Goal: Task Accomplishment & Management: Manage account settings

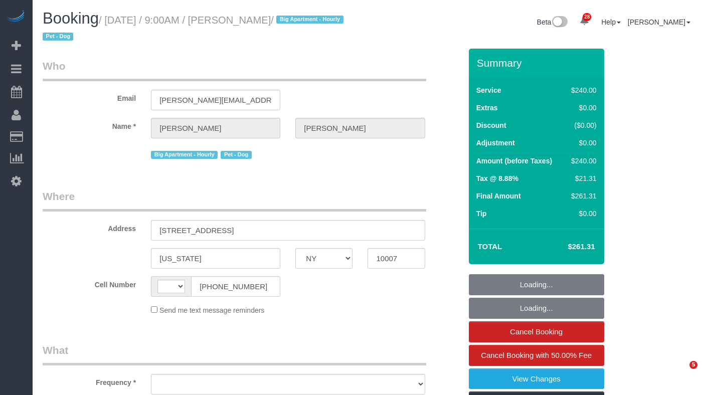
select select "NY"
select select "string:[GEOGRAPHIC_DATA]"
select select "string:stripe-pm_1QdZj74VGloSiKo7nYhfFZc7"
select select "180"
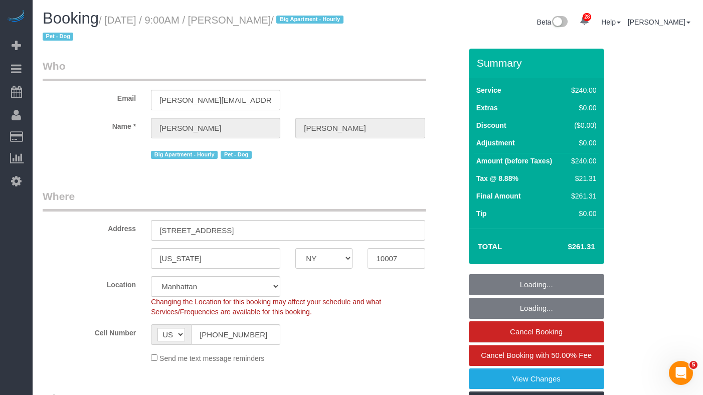
select select "object:906"
select select "spot1"
select select "number:57"
select select "number:70"
select select "number:13"
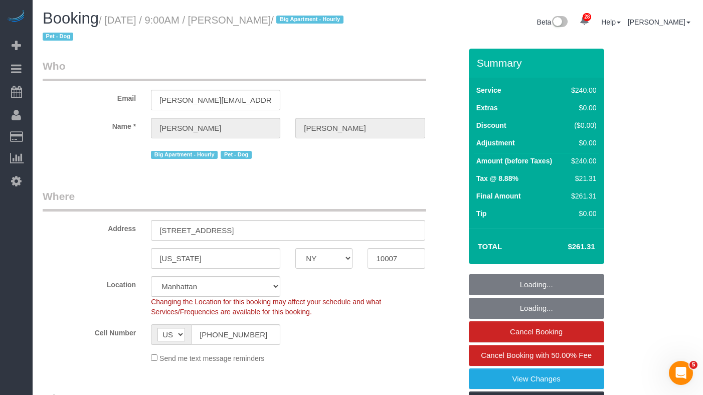
select select "number:5"
select select "object:1478"
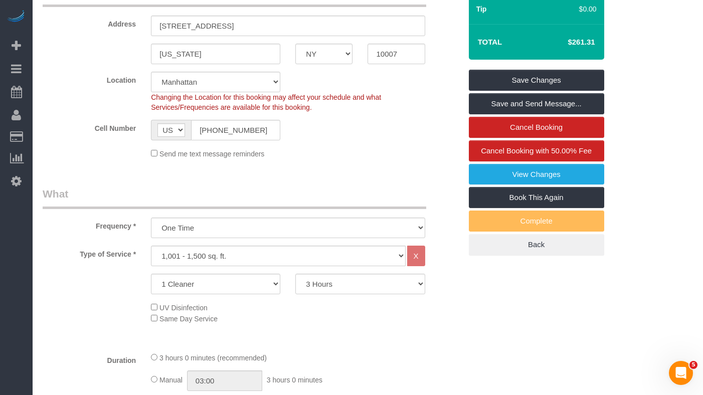
scroll to position [200, 0]
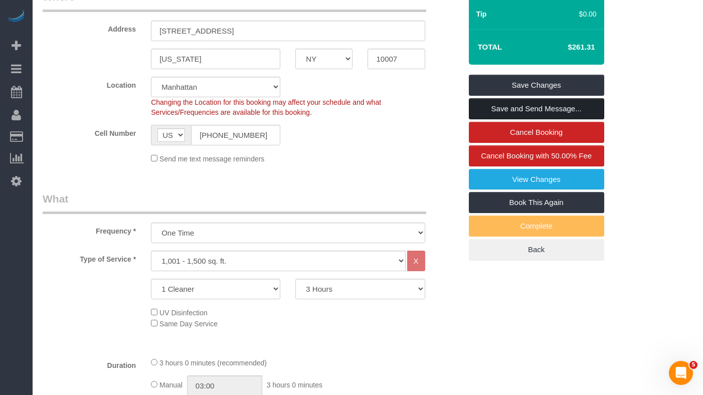
click at [517, 107] on link "Save and Send Message..." at bounding box center [536, 108] width 135 height 21
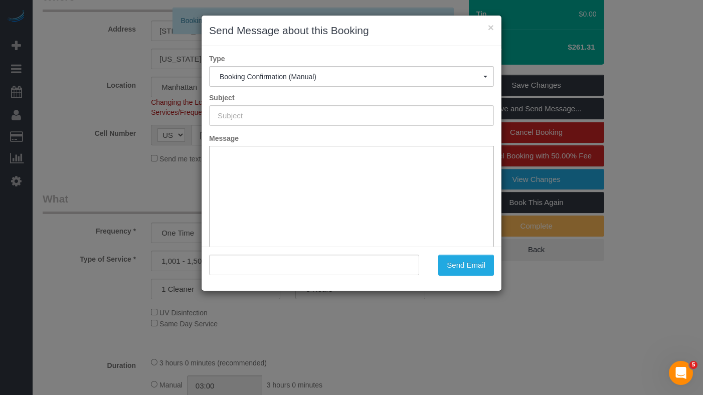
scroll to position [0, 0]
type input "Cleaning Confirmed for [DATE] 9:00am"
type input ""[PERSON_NAME]" <[PERSON_NAME][EMAIL_ADDRESS][PERSON_NAME][PERSON_NAME][DOMAIN_…"
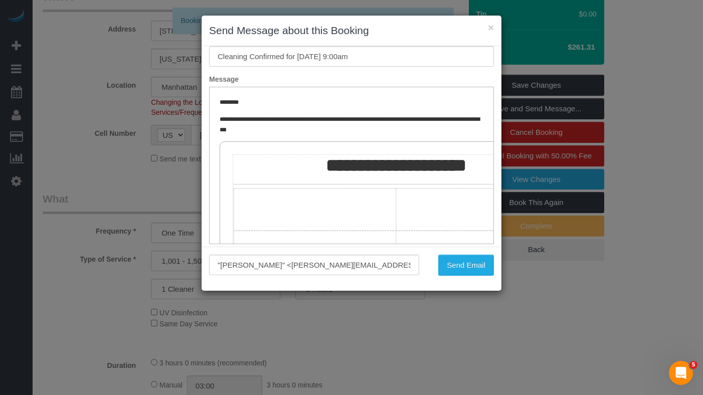
scroll to position [74, 0]
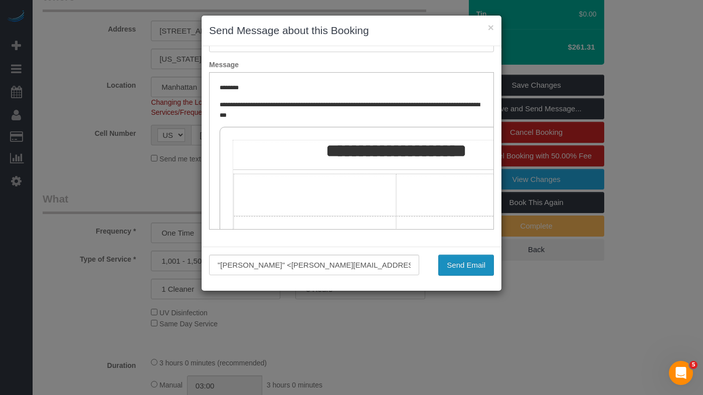
click at [461, 263] on button "Send Email" at bounding box center [466, 265] width 56 height 21
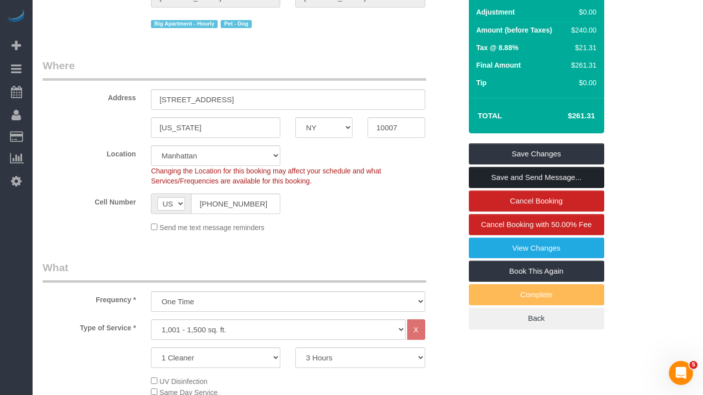
scroll to position [170, 0]
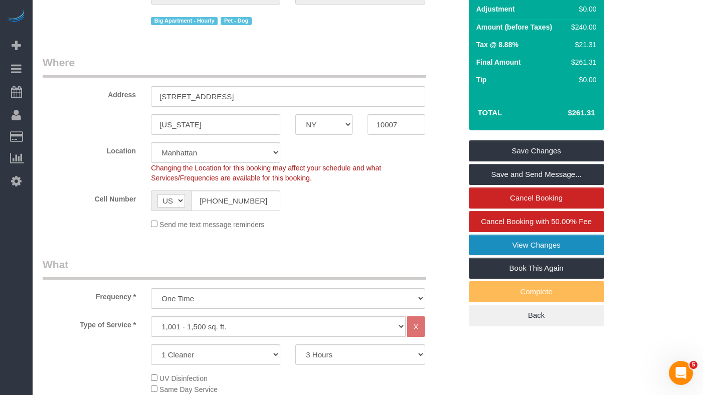
click at [494, 250] on link "View Changes" at bounding box center [536, 245] width 135 height 21
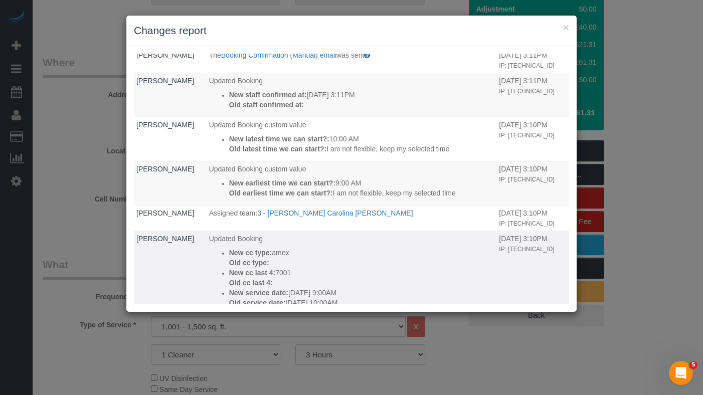
scroll to position [0, 0]
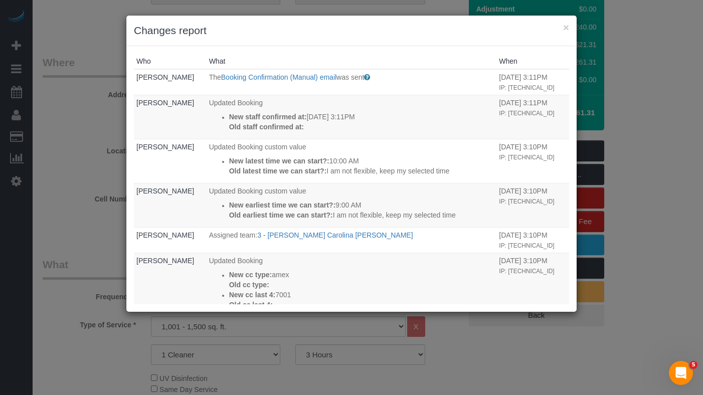
click at [74, 151] on div "× Changes report Who What When [PERSON_NAME] The Booking Confirmation (Manual) …" at bounding box center [351, 197] width 703 height 395
